Goal: Task Accomplishment & Management: Use online tool/utility

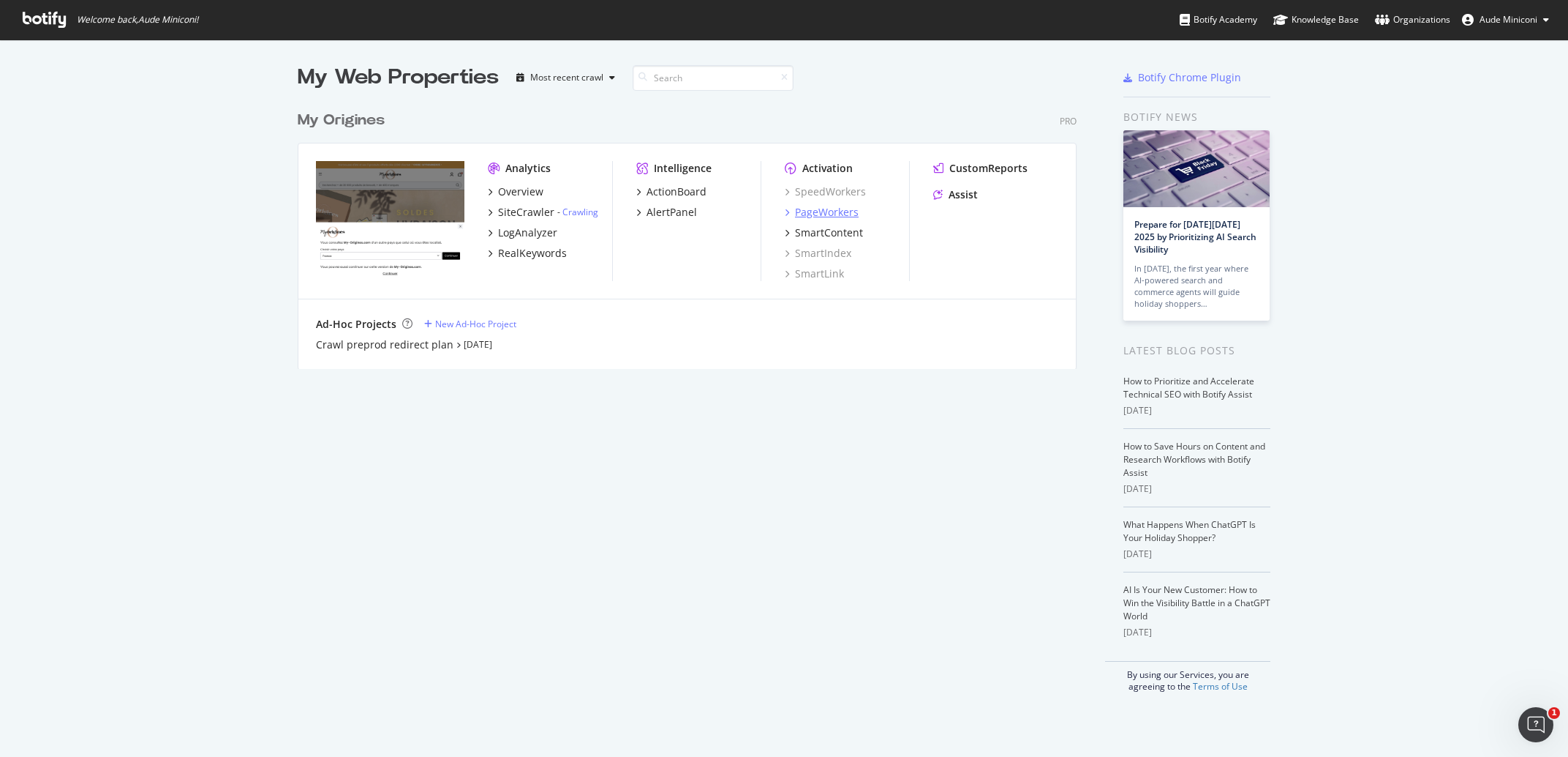
click at [805, 218] on div "PageWorkers" at bounding box center [827, 212] width 63 height 15
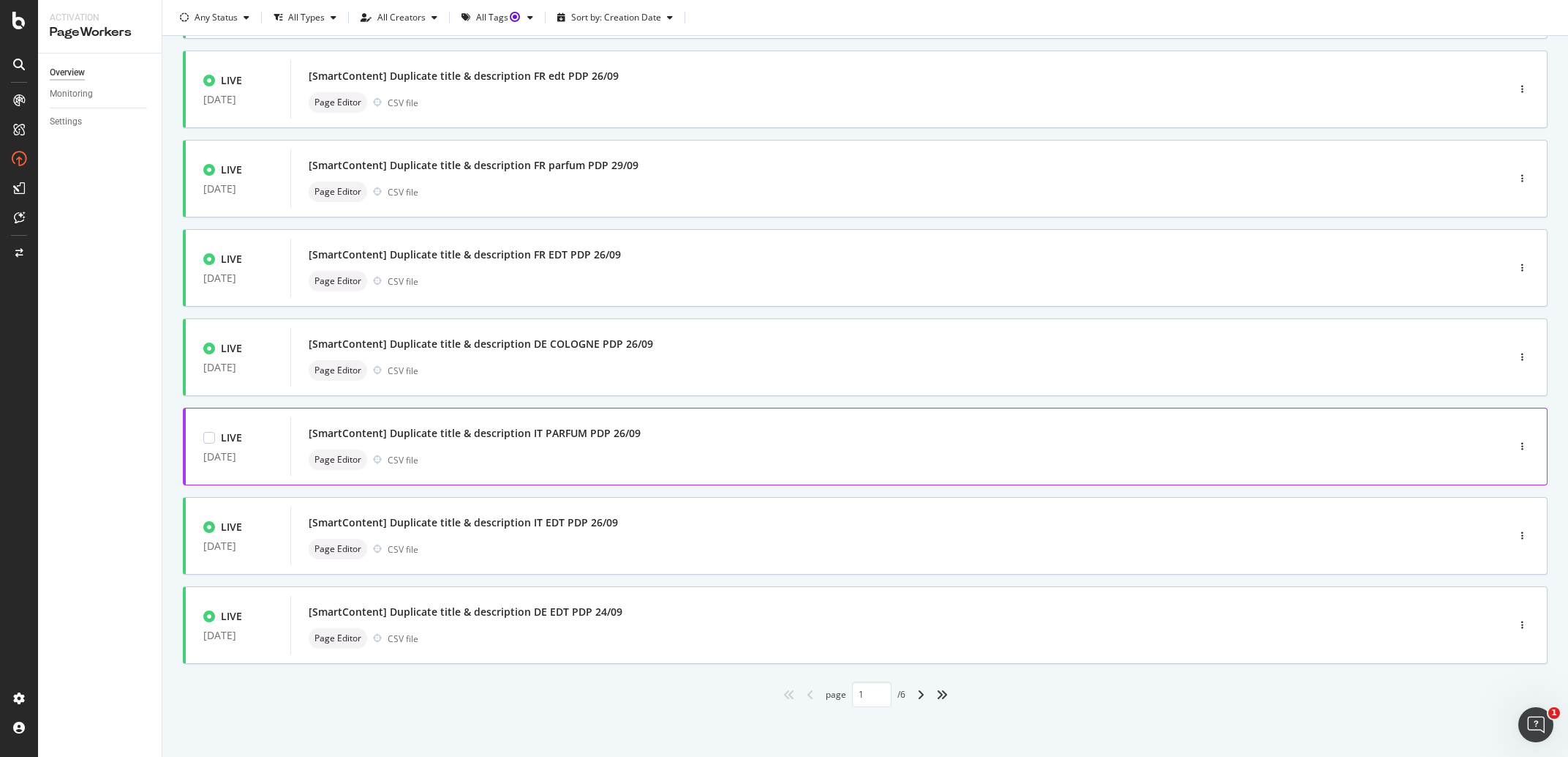
scroll to position [352, 0]
click at [919, 695] on div "angle-right" at bounding box center [921, 692] width 19 height 23
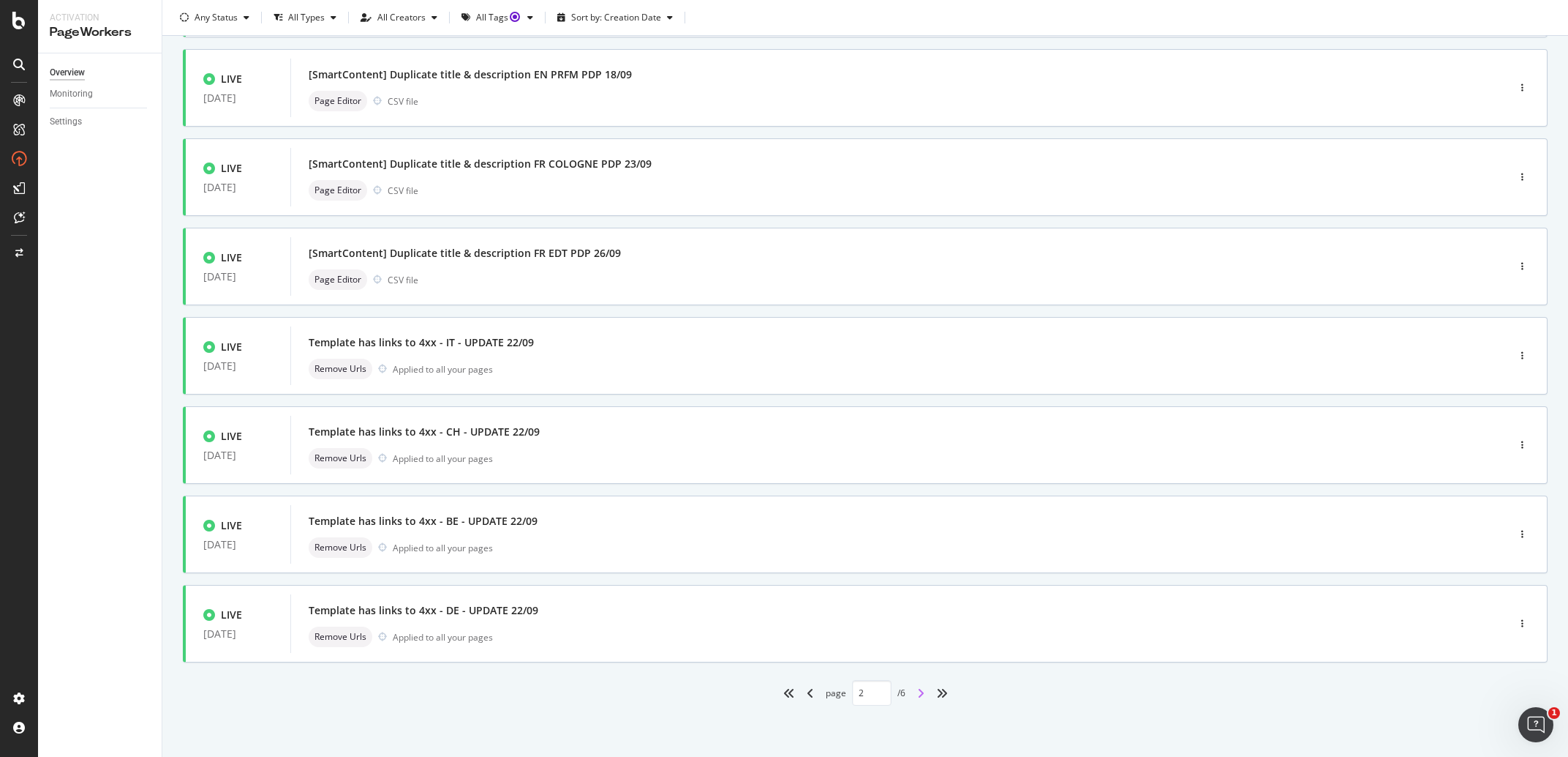
click at [917, 692] on icon "angle-right" at bounding box center [921, 693] width 8 height 12
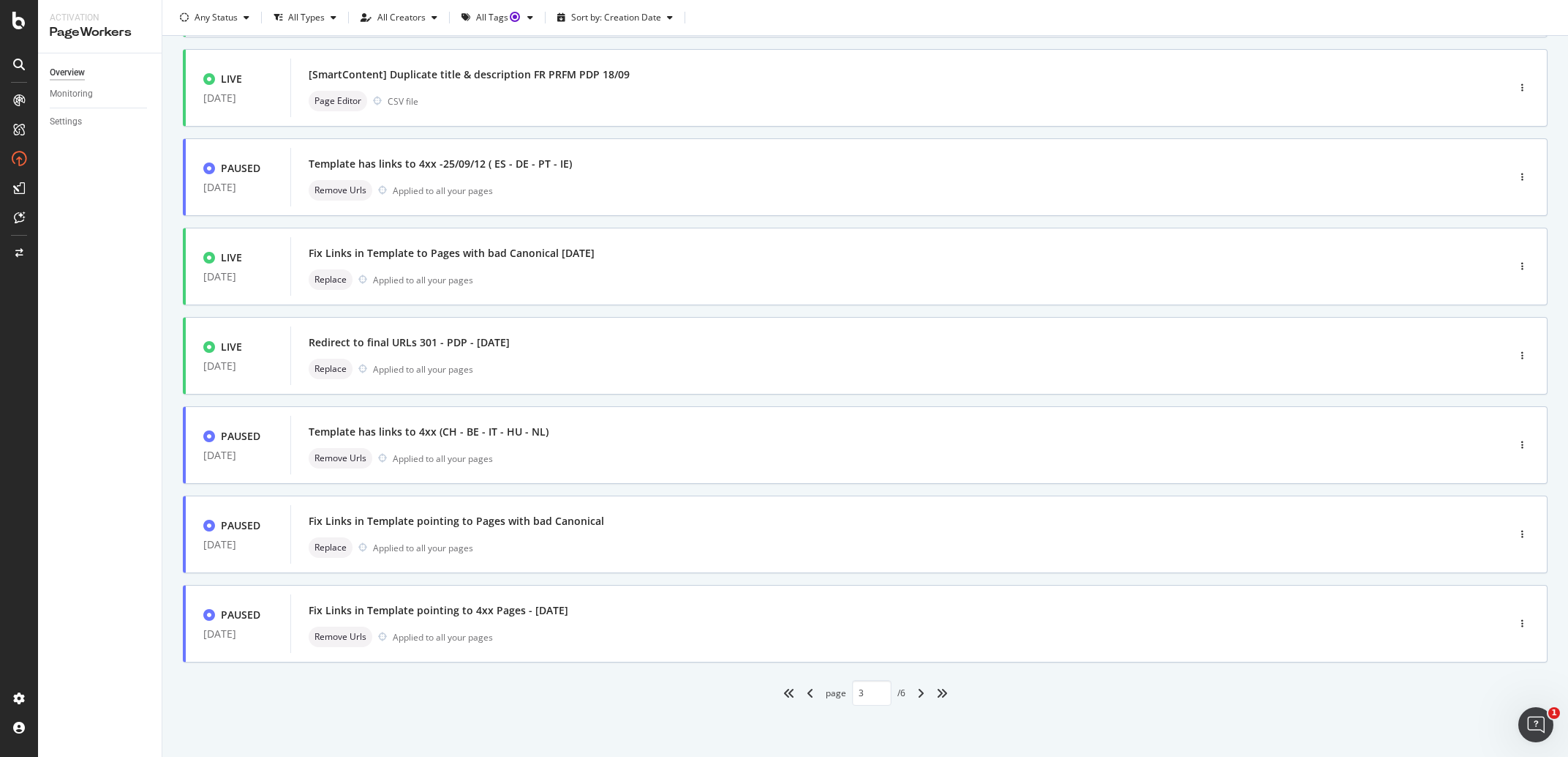
scroll to position [0, 0]
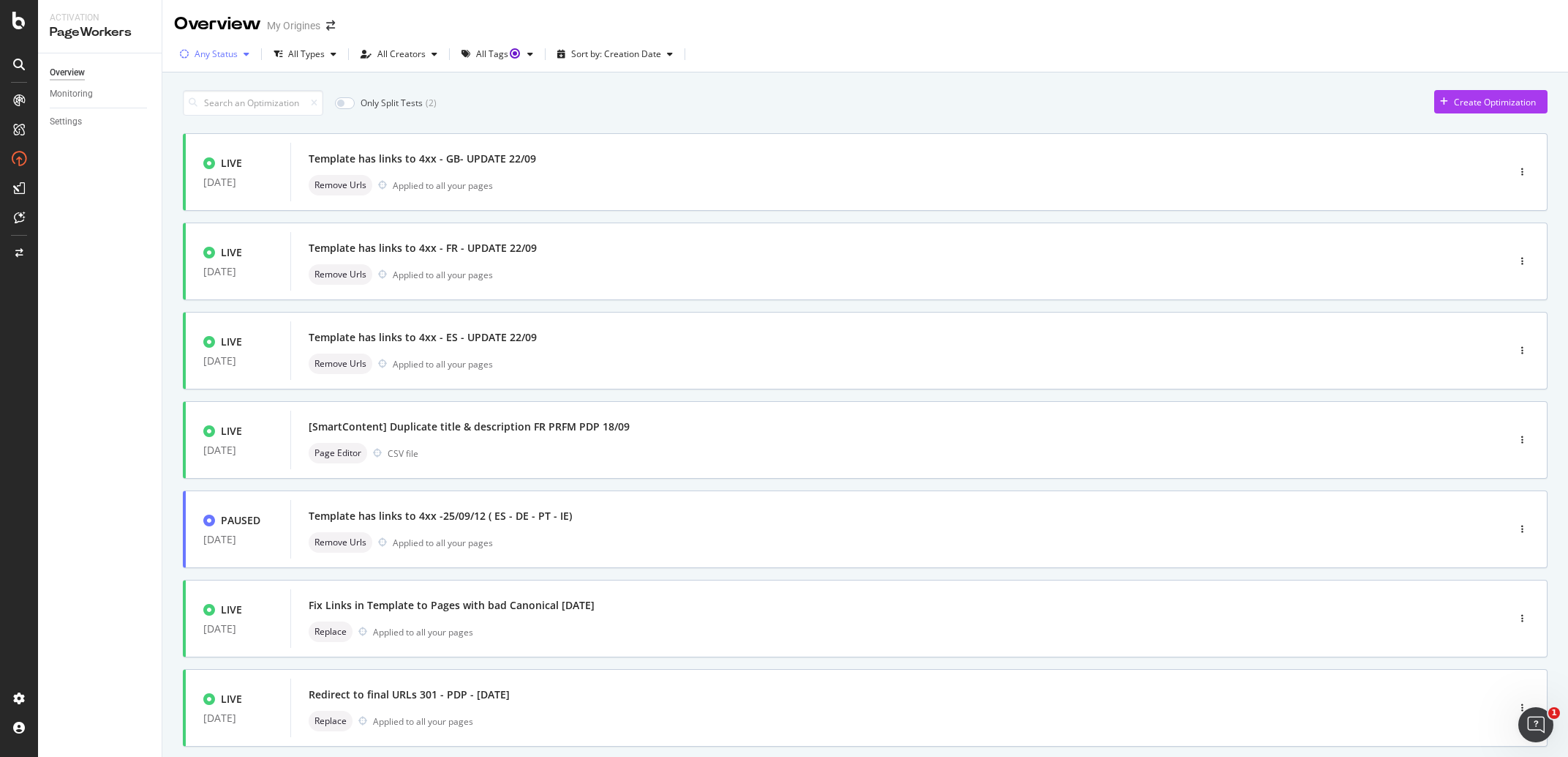
click at [239, 48] on div "Any Status" at bounding box center [215, 54] width 81 height 22
click at [198, 107] on div "Live ( 33 )" at bounding box center [220, 109] width 67 height 13
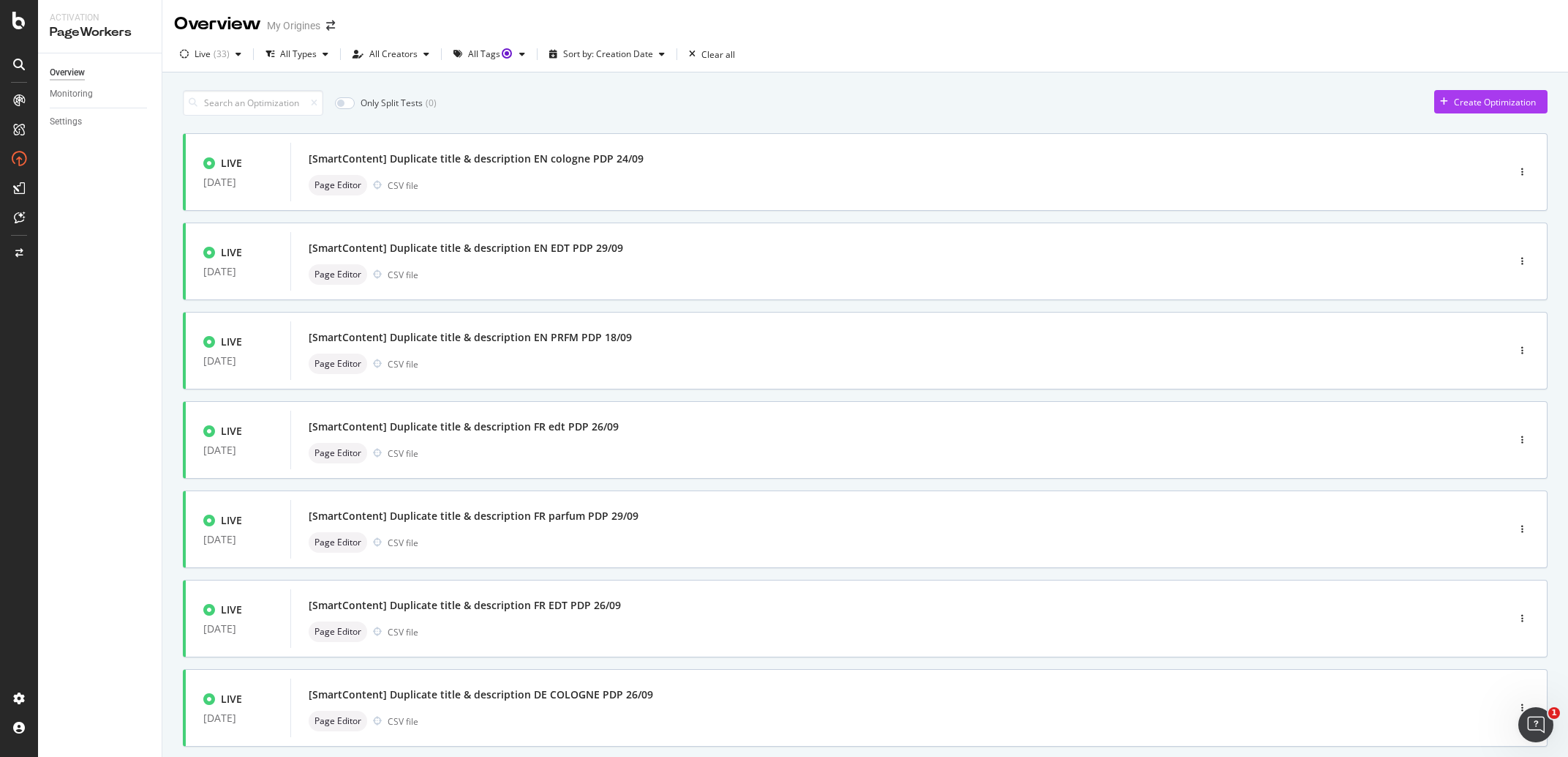
click at [639, 90] on div "Only Split Tests ( 0 ) Create Optimization LIVE [DATE] [SmartContent] Duplicate…" at bounding box center [865, 571] width 1365 height 975
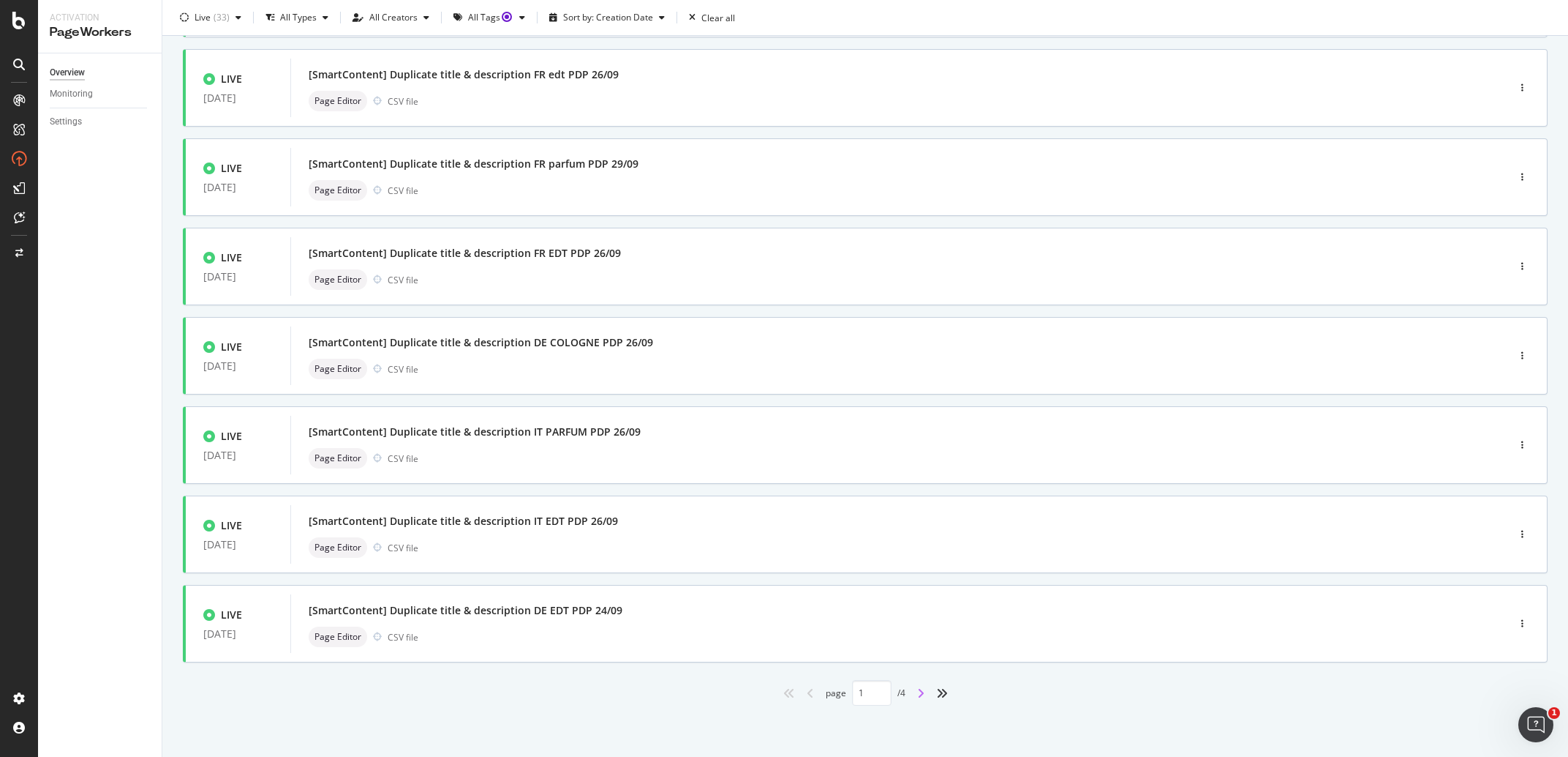
click at [917, 694] on icon "angle-right" at bounding box center [921, 693] width 8 height 12
click at [917, 689] on icon "angle-right" at bounding box center [921, 693] width 8 height 12
type input "3"
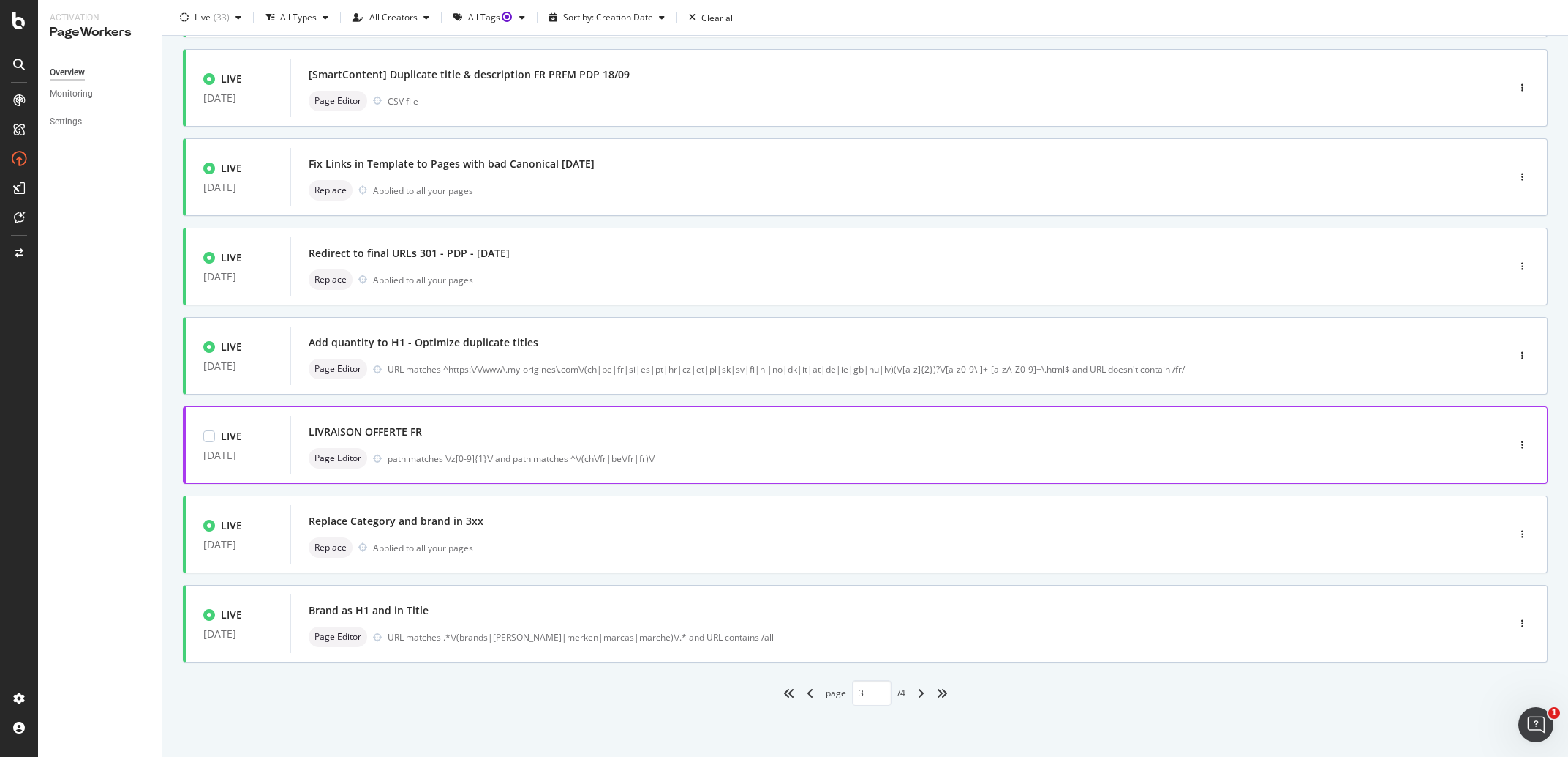
click at [813, 432] on div "LIVRAISON OFFERTE FR" at bounding box center [876, 432] width 1136 height 21
